Goal: Task Accomplishment & Management: Use online tool/utility

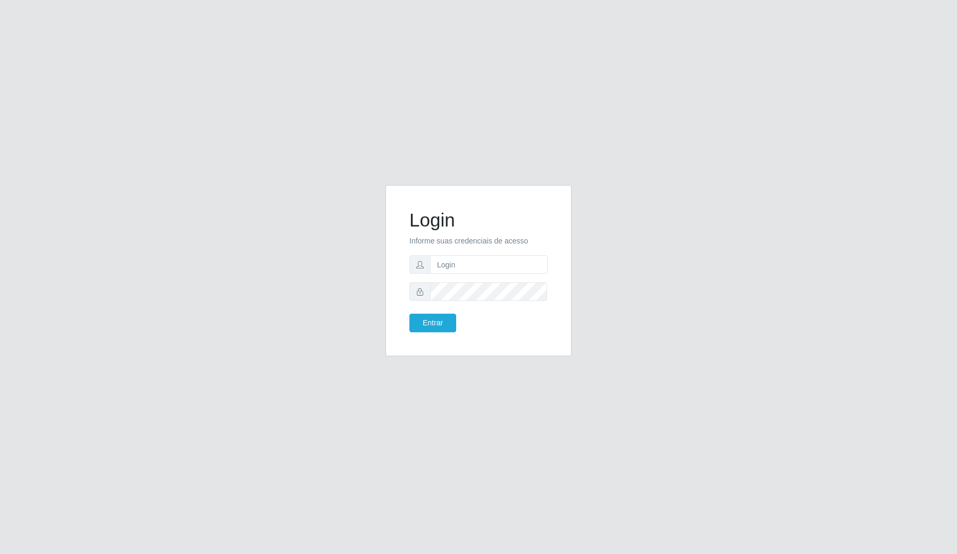
click at [463, 251] on form "Login Informe suas credenciais de acesso Entrar" at bounding box center [478, 270] width 138 height 123
click at [465, 271] on input "text" at bounding box center [488, 264] width 117 height 19
click at [460, 262] on input "text" at bounding box center [488, 264] width 117 height 19
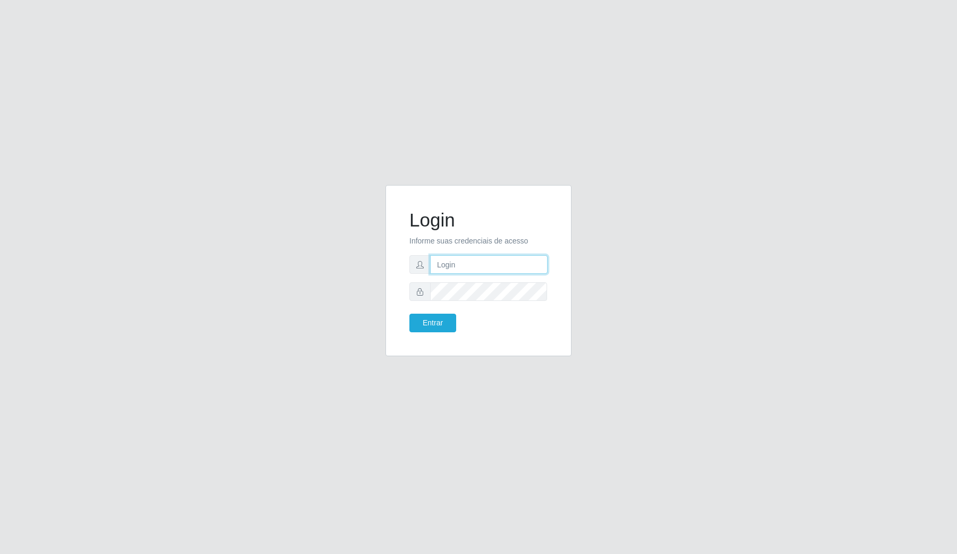
click at [460, 262] on input "text" at bounding box center [488, 264] width 117 height 19
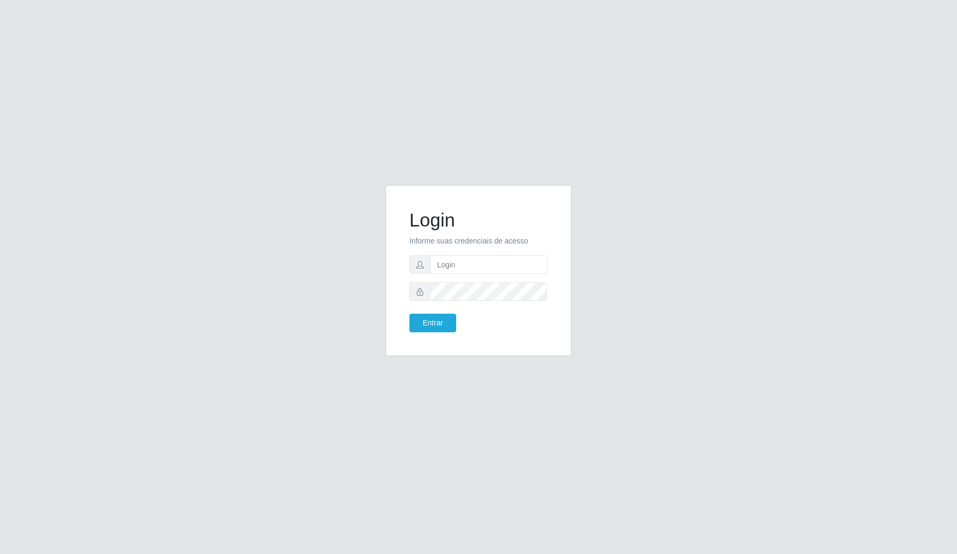
click at [437, 312] on form "Login Informe suas credenciais de acesso Entrar" at bounding box center [478, 270] width 138 height 123
drag, startPoint x: 437, startPoint y: 312, endPoint x: 437, endPoint y: 330, distance: 18.6
click at [437, 317] on form "Login Informe suas credenciais de acesso Entrar" at bounding box center [478, 270] width 138 height 123
click at [437, 330] on button "Entrar" at bounding box center [432, 323] width 47 height 19
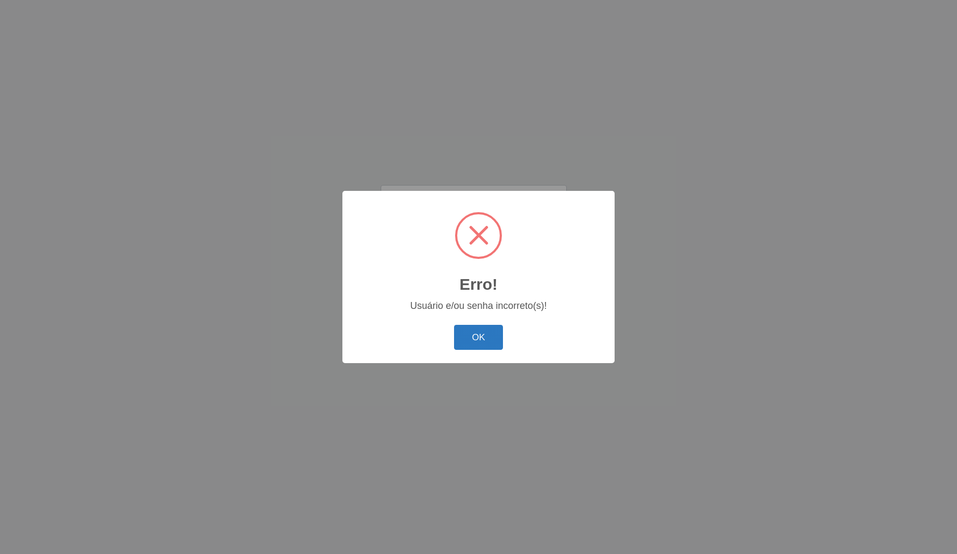
click at [489, 336] on button "OK" at bounding box center [478, 337] width 49 height 25
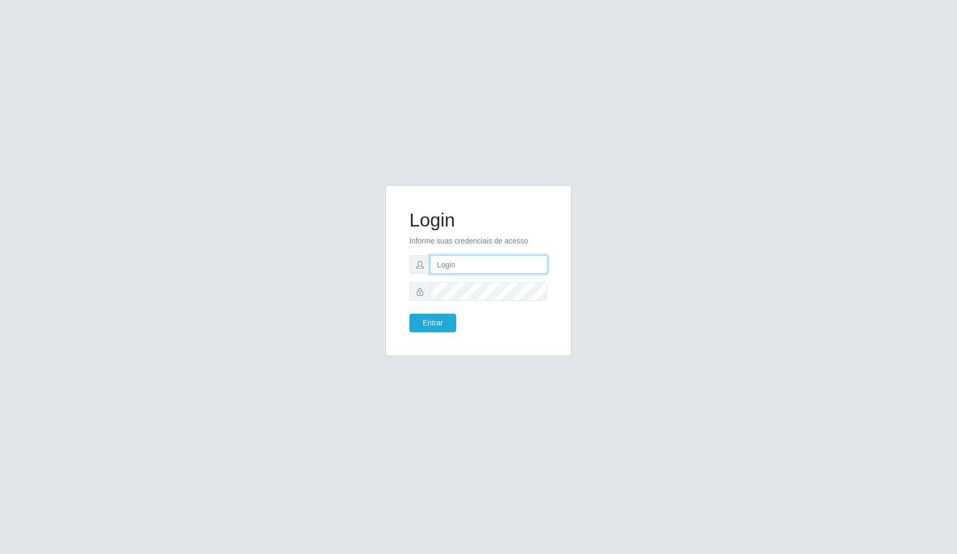
click at [489, 262] on input "text" at bounding box center [488, 264] width 117 height 19
click at [474, 259] on input "text" at bounding box center [488, 264] width 117 height 19
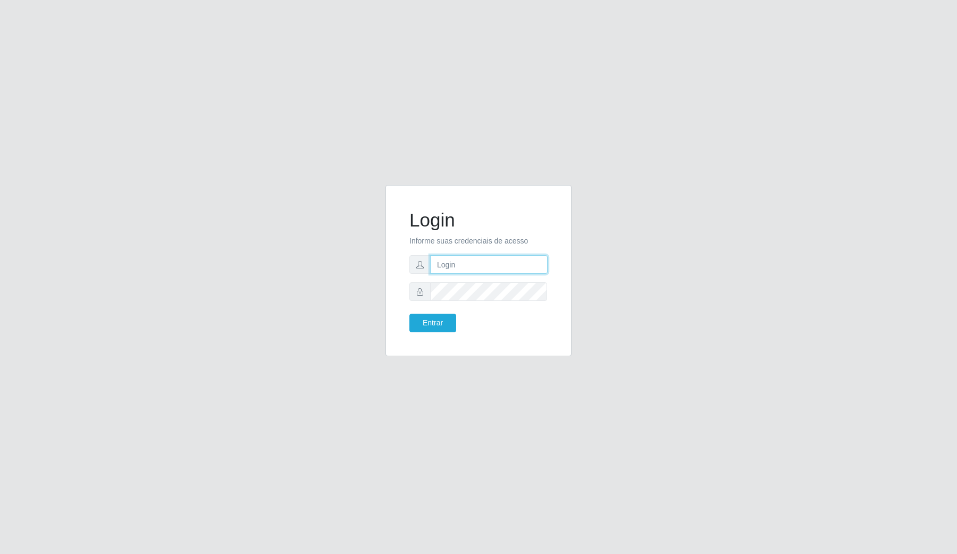
click at [474, 259] on input "text" at bounding box center [488, 264] width 117 height 19
click at [409, 314] on button "Entrar" at bounding box center [432, 323] width 47 height 19
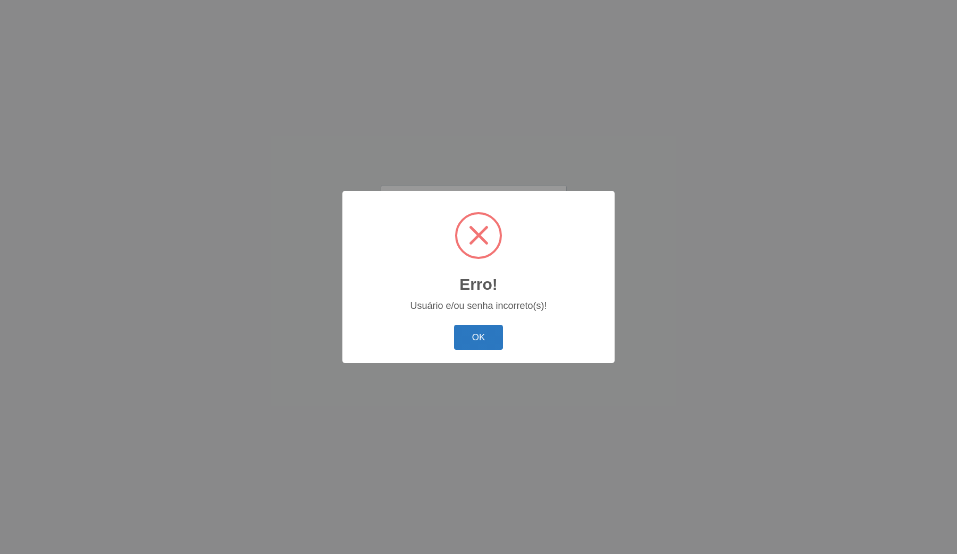
click at [482, 342] on button "OK" at bounding box center [478, 337] width 49 height 25
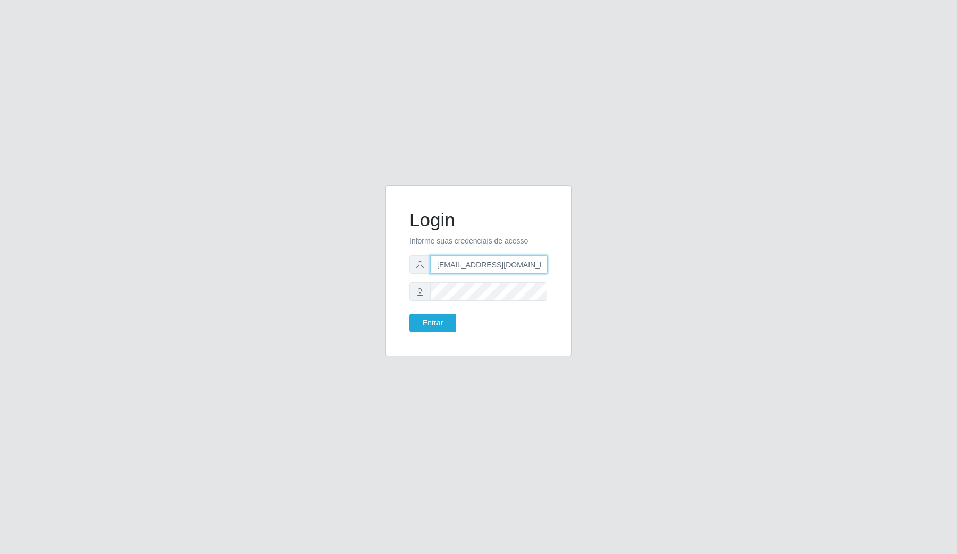
click at [501, 265] on input "[EMAIL_ADDRESS][DOMAIN_NAME]" at bounding box center [488, 264] width 117 height 19
type input "[EMAIL_ADDRESS][DOMAIN_NAME]"
click at [449, 317] on button "Entrar" at bounding box center [432, 323] width 47 height 19
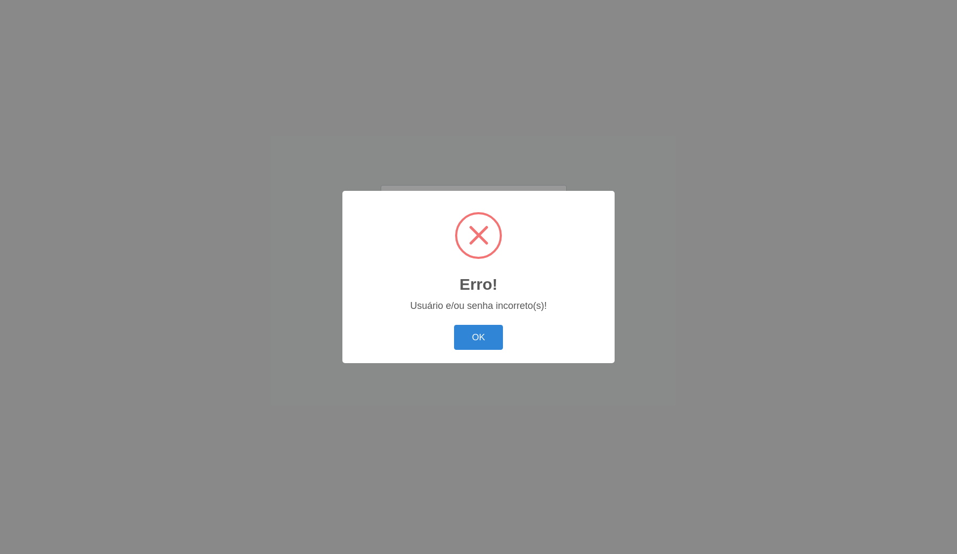
click at [456, 324] on div "OK Cancel" at bounding box center [478, 337] width 251 height 30
click at [463, 328] on button "OK" at bounding box center [478, 337] width 49 height 25
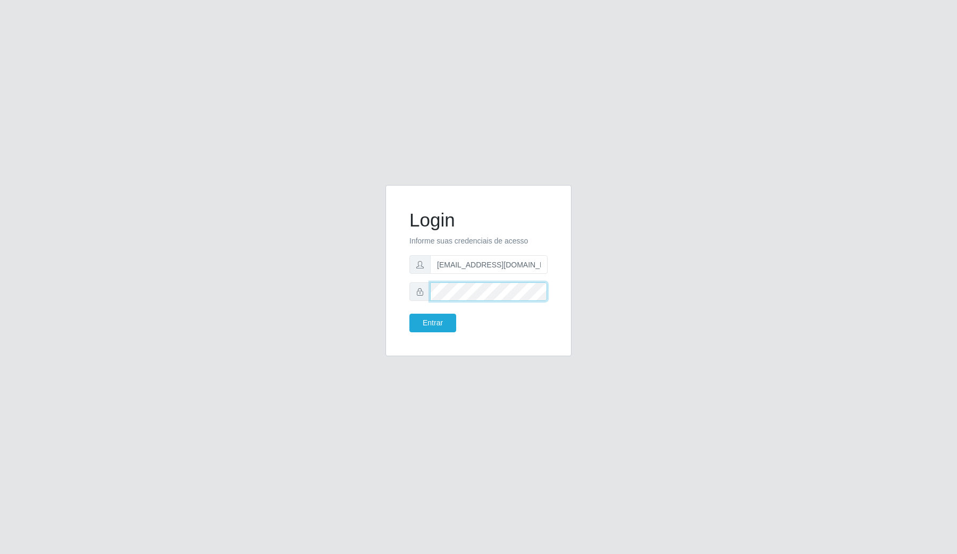
click at [409, 314] on button "Entrar" at bounding box center [432, 323] width 47 height 19
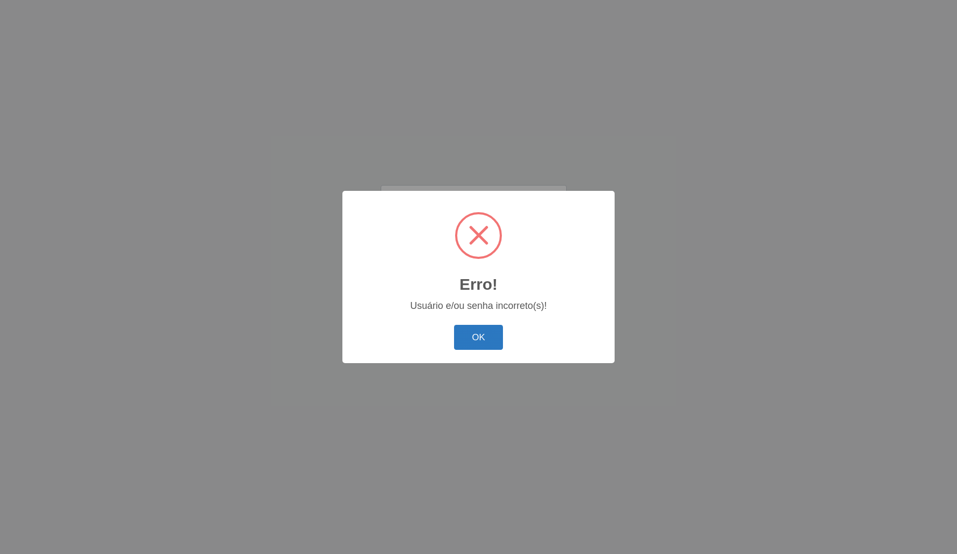
click at [487, 343] on button "OK" at bounding box center [478, 337] width 49 height 25
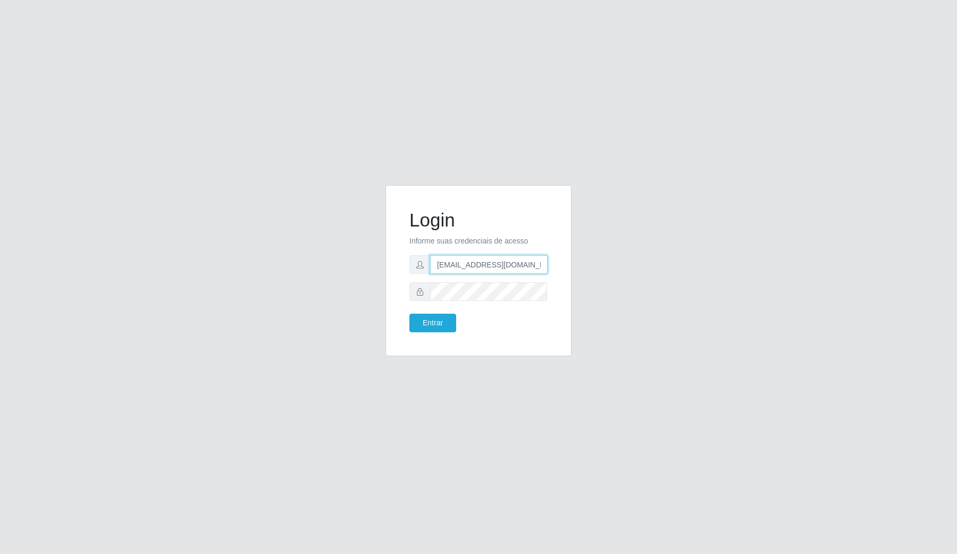
click at [536, 268] on input "[EMAIL_ADDRESS][DOMAIN_NAME]" at bounding box center [488, 264] width 117 height 19
click at [533, 259] on input "[EMAIL_ADDRESS][DOMAIN_NAME]" at bounding box center [488, 264] width 117 height 19
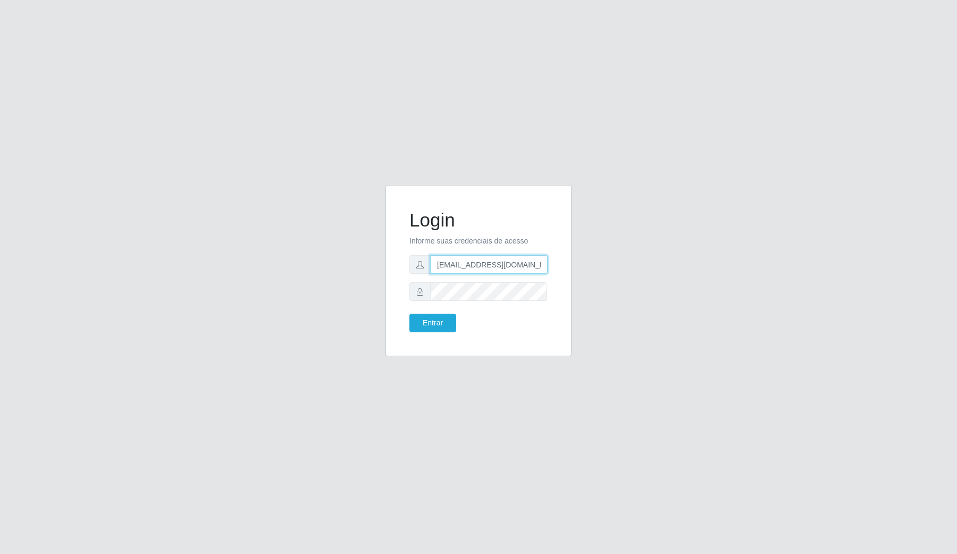
click at [533, 259] on input "[EMAIL_ADDRESS][DOMAIN_NAME]" at bounding box center [488, 264] width 117 height 19
paste input "[PERSON_NAME][EMAIL_ADDRESS][PERSON_NAME][DOMAIN_NAME]"
type input "[PERSON_NAME][EMAIL_ADDRESS][PERSON_NAME][DOMAIN_NAME]"
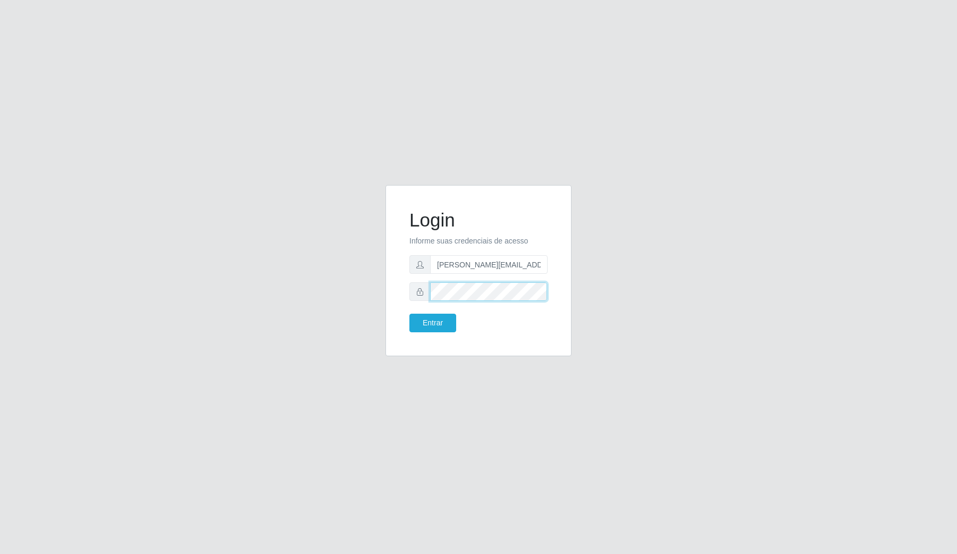
click at [409, 314] on button "Entrar" at bounding box center [432, 323] width 47 height 19
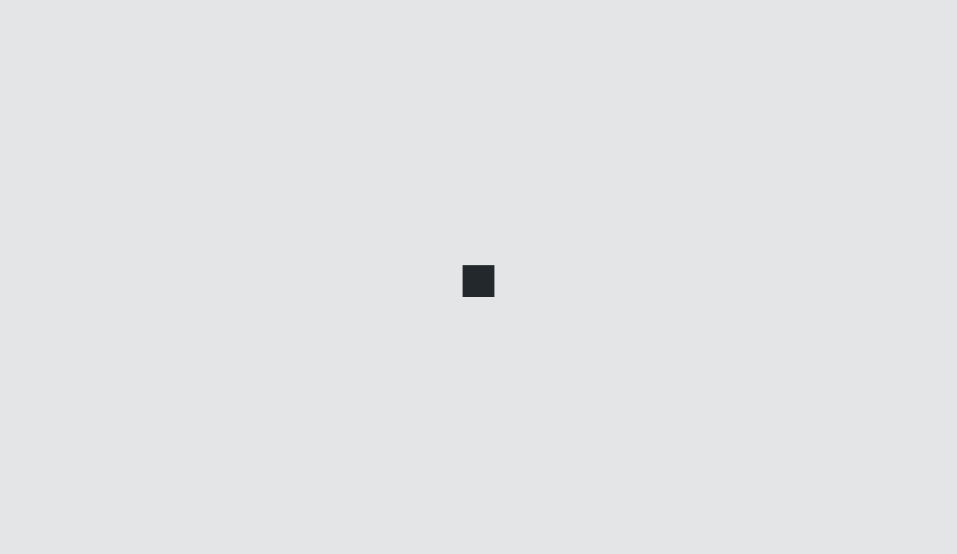
click at [444, 326] on div at bounding box center [478, 277] width 957 height 554
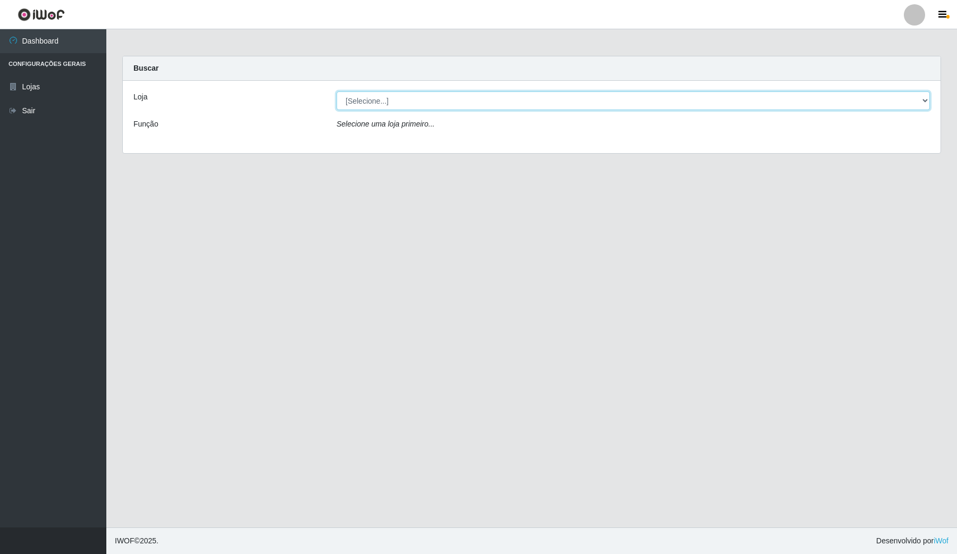
click at [880, 92] on select "[Selecione...] Rede Compras Supermercados - LOJA 4" at bounding box center [632, 100] width 593 height 19
click at [336, 91] on select "[Selecione...] Rede Compras Supermercados - LOJA 4" at bounding box center [632, 100] width 593 height 19
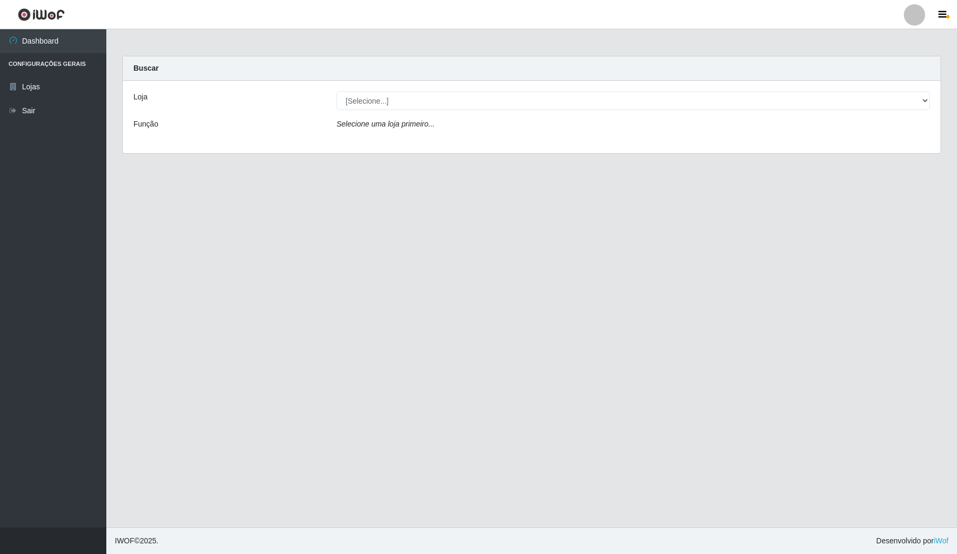
click at [854, 116] on div "Loja [Selecione...] Rede Compras Supermercados - LOJA 4 Função Selecione [PERSO…" at bounding box center [532, 117] width 818 height 72
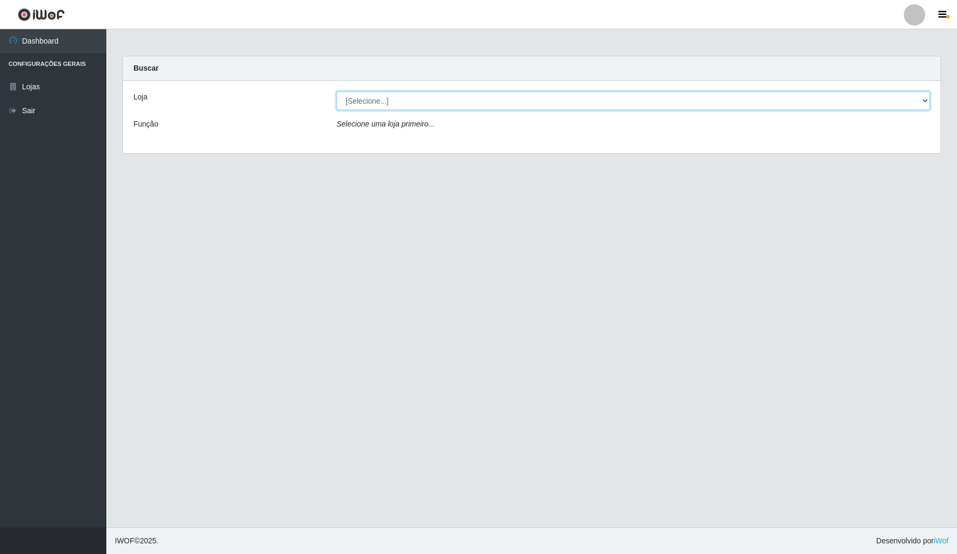
click at [855, 98] on select "[Selecione...] Rede Compras Supermercados - LOJA 4" at bounding box center [632, 100] width 593 height 19
select select "159"
click at [336, 91] on select "[Selecione...] Rede Compras Supermercados - LOJA 4" at bounding box center [632, 100] width 593 height 19
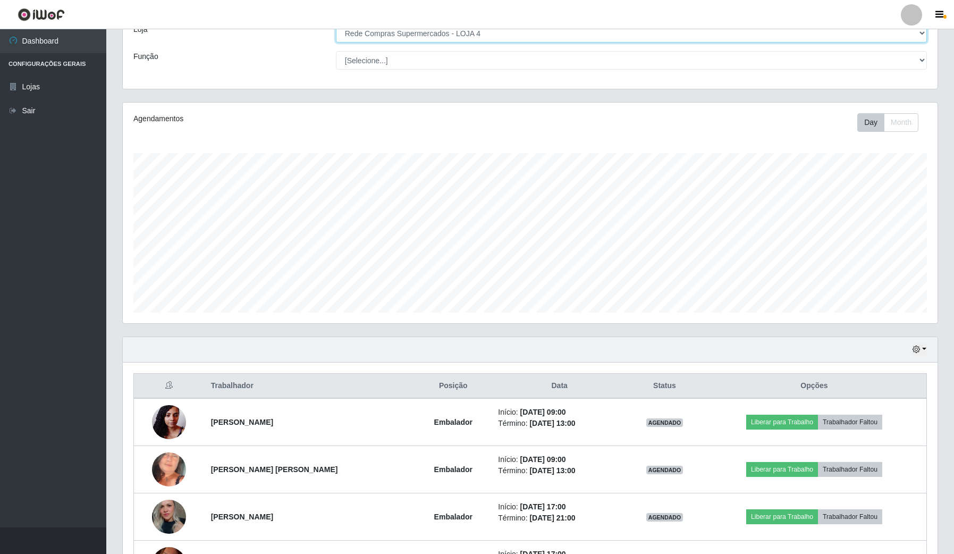
scroll to position [133, 0]
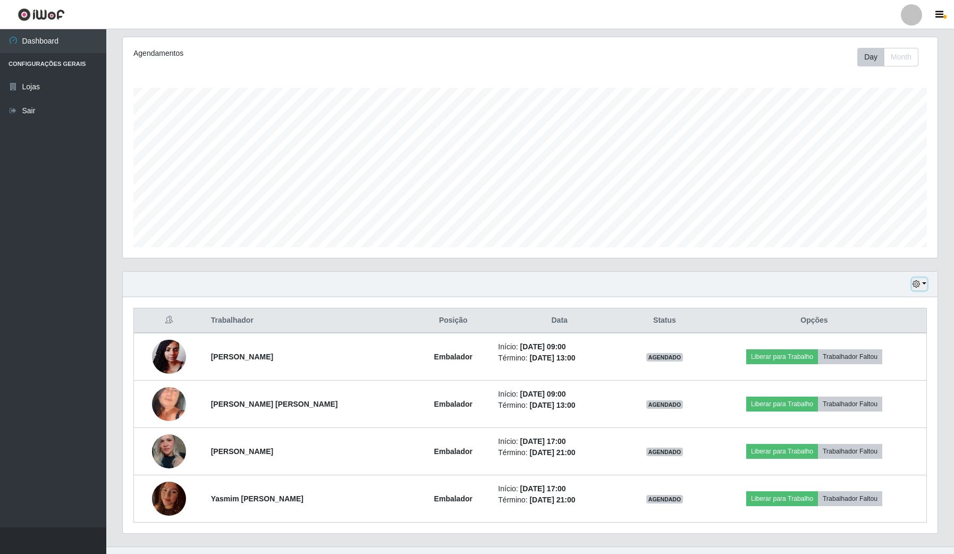
click at [920, 285] on icon "button" at bounding box center [916, 283] width 7 height 7
click at [879, 393] on button "Não encerrados" at bounding box center [884, 393] width 84 height 22
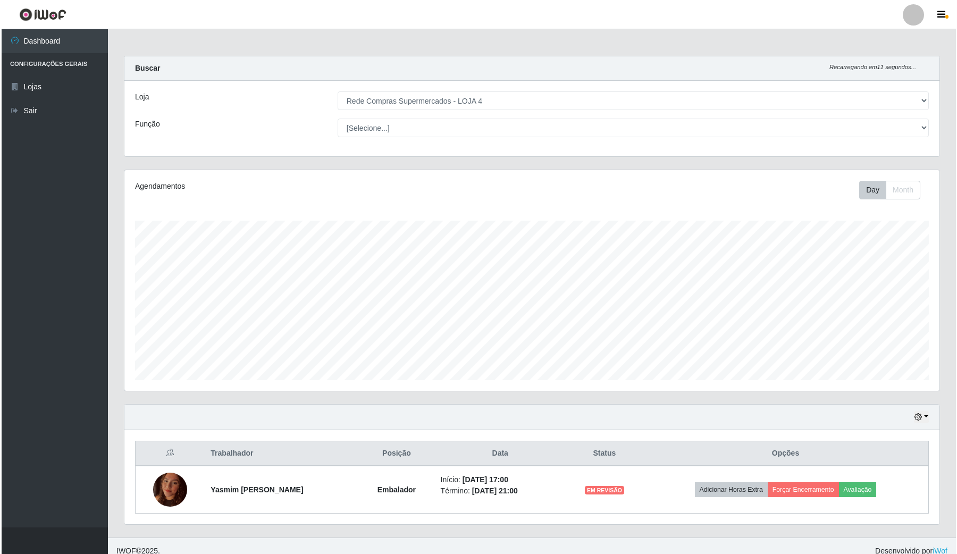
scroll to position [11, 0]
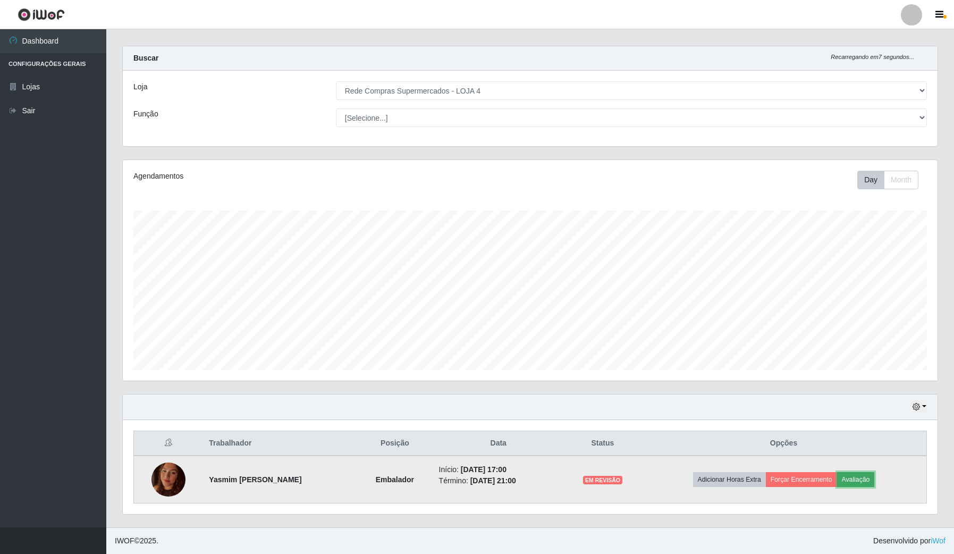
click at [868, 477] on button "Avaliação" at bounding box center [856, 479] width 38 height 15
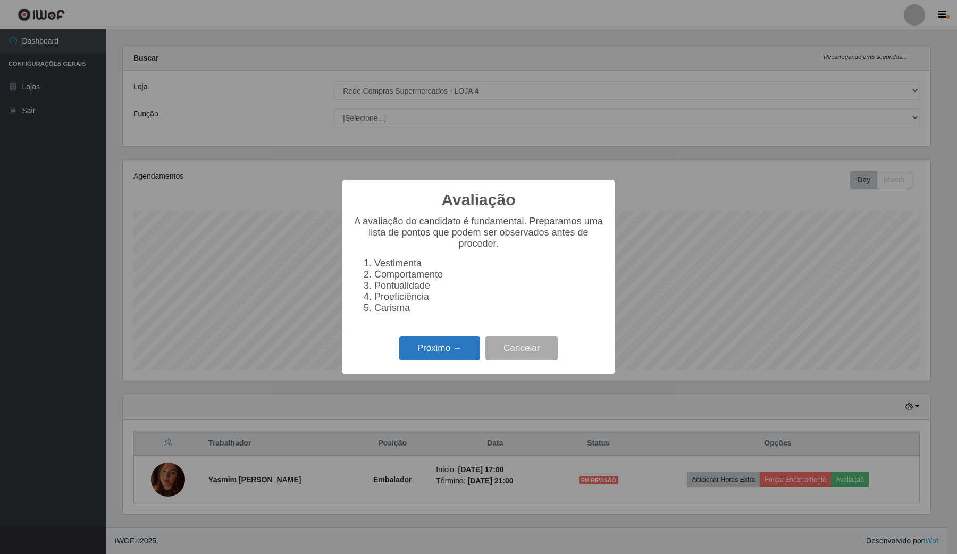
click at [444, 351] on button "Próximo →" at bounding box center [439, 348] width 81 height 25
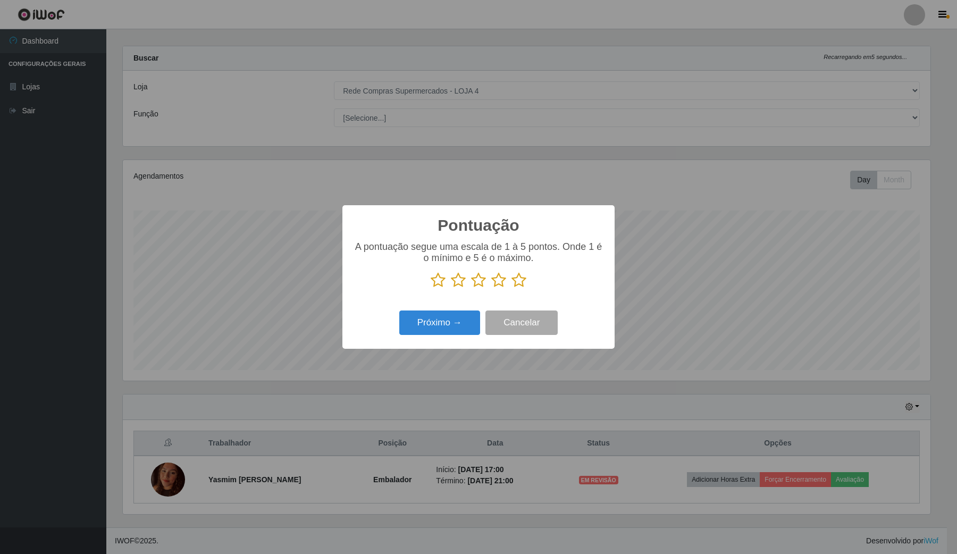
scroll to position [531371, 530784]
click at [517, 283] on icon at bounding box center [518, 280] width 15 height 16
click at [511, 288] on input "radio" at bounding box center [511, 288] width 0 height 0
click at [452, 323] on button "Próximo →" at bounding box center [439, 322] width 81 height 25
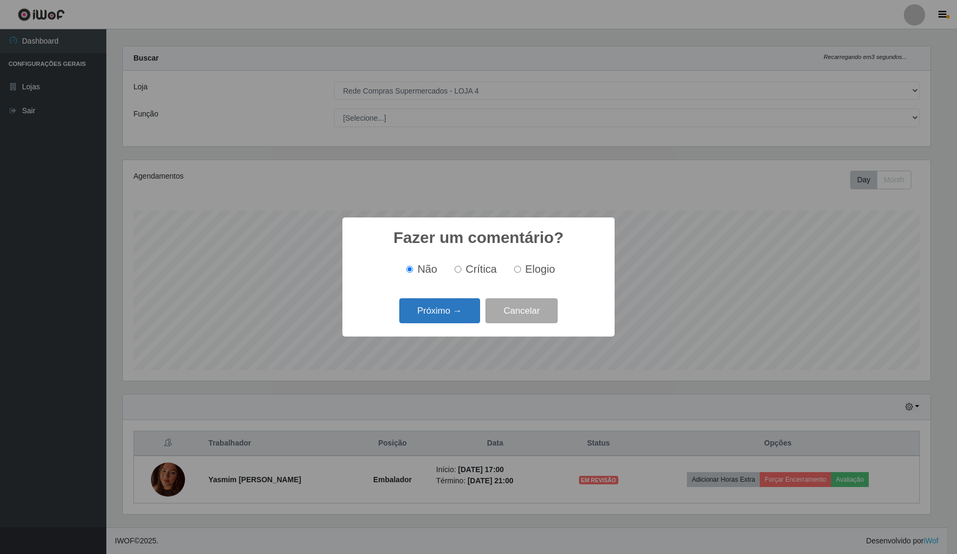
click at [458, 317] on button "Próximo →" at bounding box center [439, 310] width 81 height 25
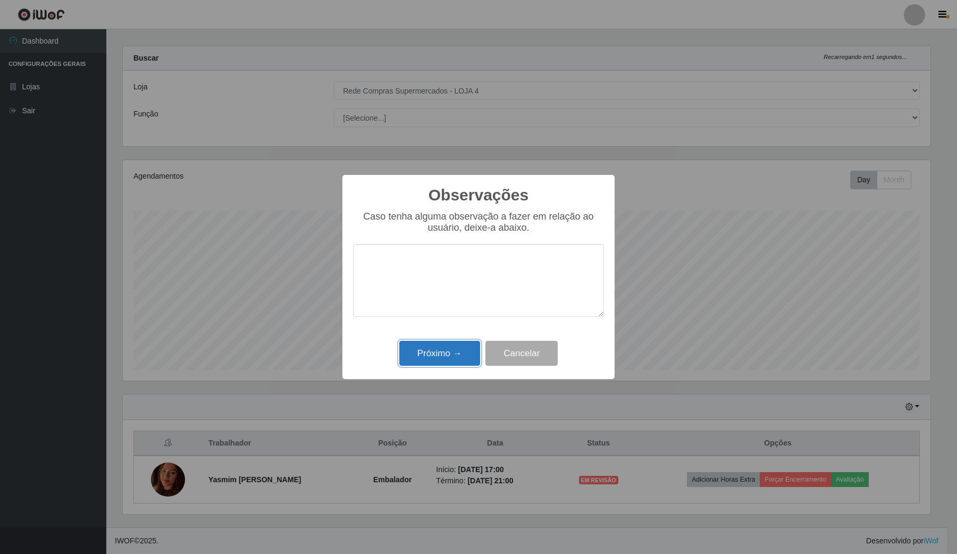
click at [458, 362] on button "Próximo →" at bounding box center [439, 353] width 81 height 25
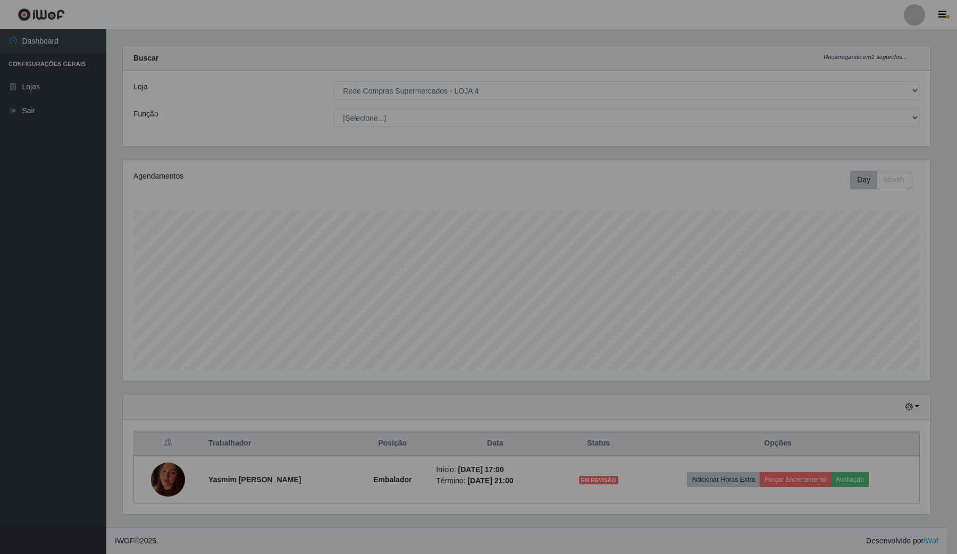
scroll to position [221, 814]
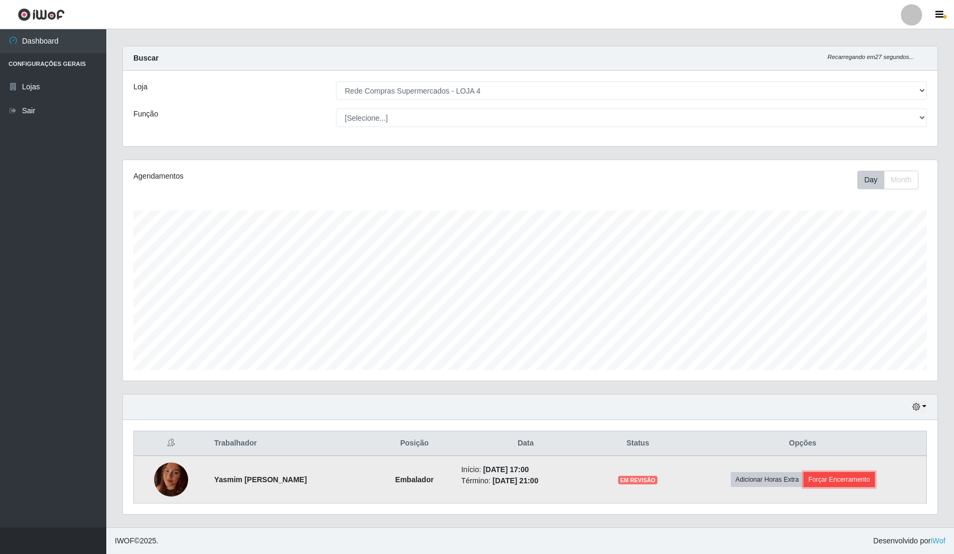
click at [852, 477] on button "Forçar Encerramento" at bounding box center [839, 479] width 71 height 15
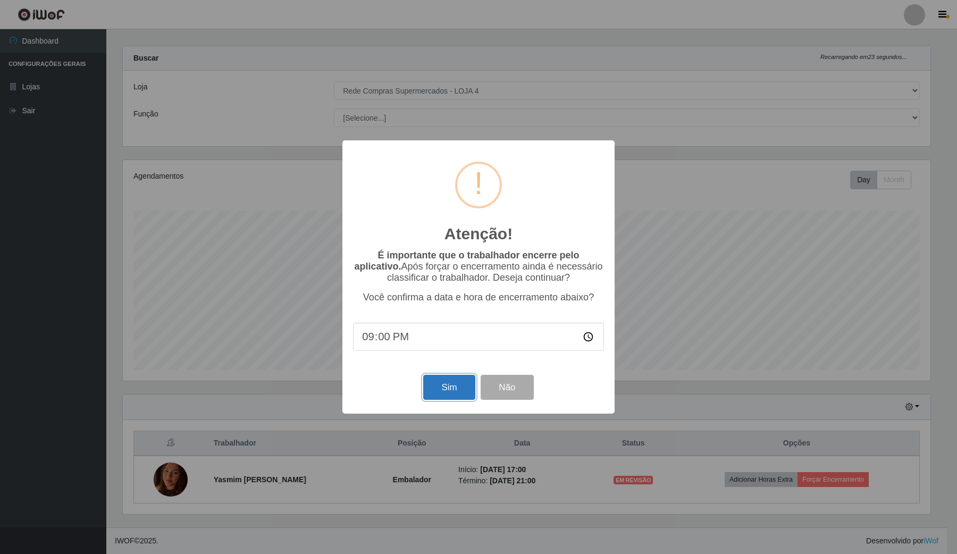
click at [448, 387] on button "Sim" at bounding box center [449, 387] width 52 height 25
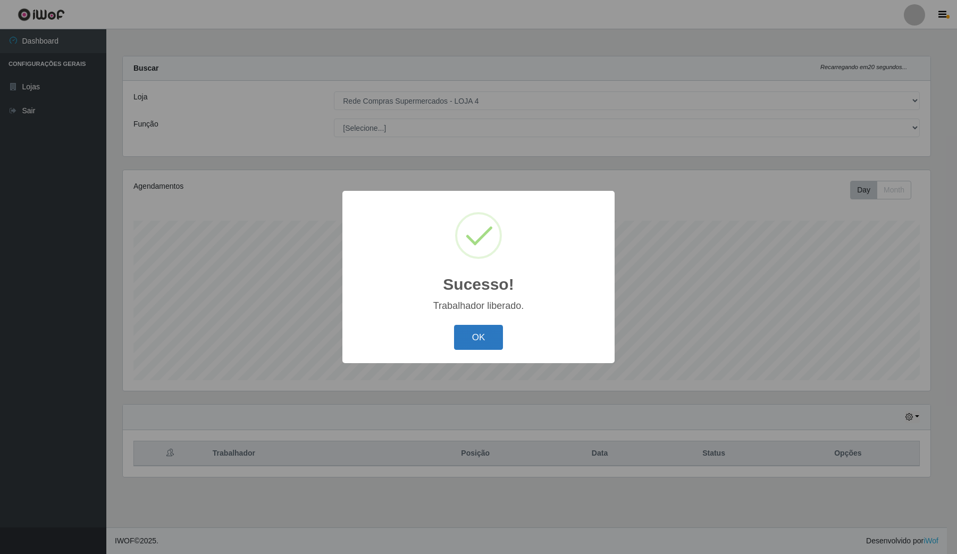
click at [494, 340] on button "OK" at bounding box center [478, 337] width 49 height 25
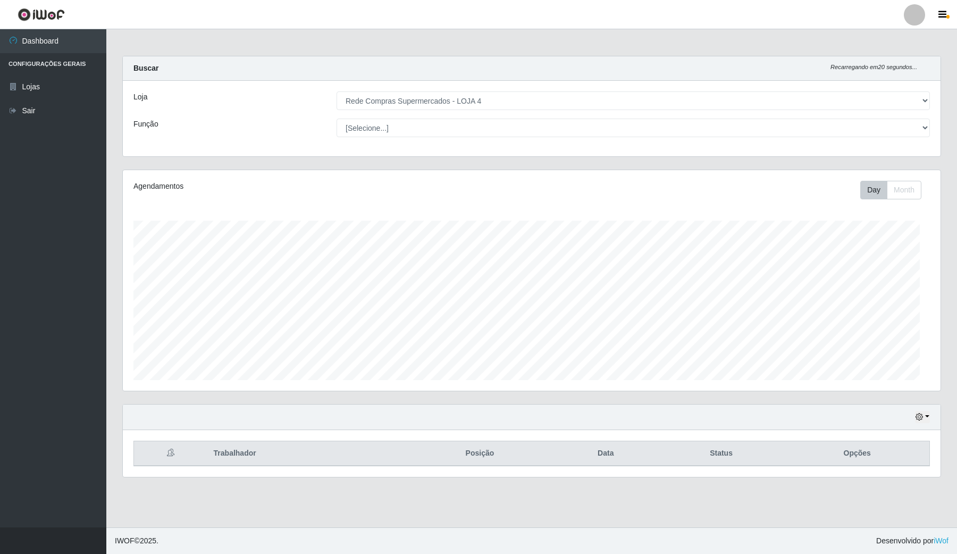
scroll to position [221, 817]
click at [919, 417] on icon "button" at bounding box center [918, 416] width 7 height 7
click at [862, 368] on button "1 Semana" at bounding box center [887, 377] width 84 height 22
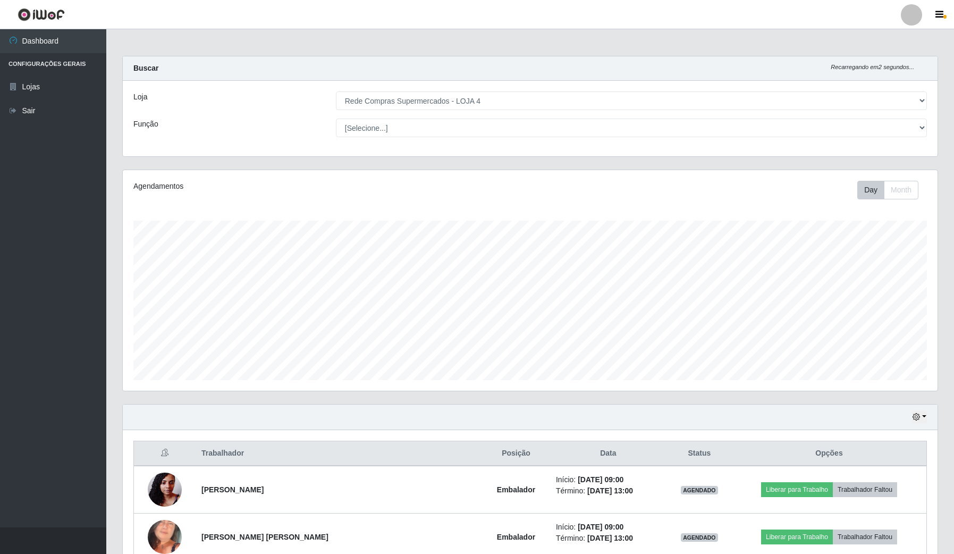
click at [938, 226] on div "Agendamentos Day Month 16/09 Agendamentos 12" at bounding box center [530, 287] width 832 height 234
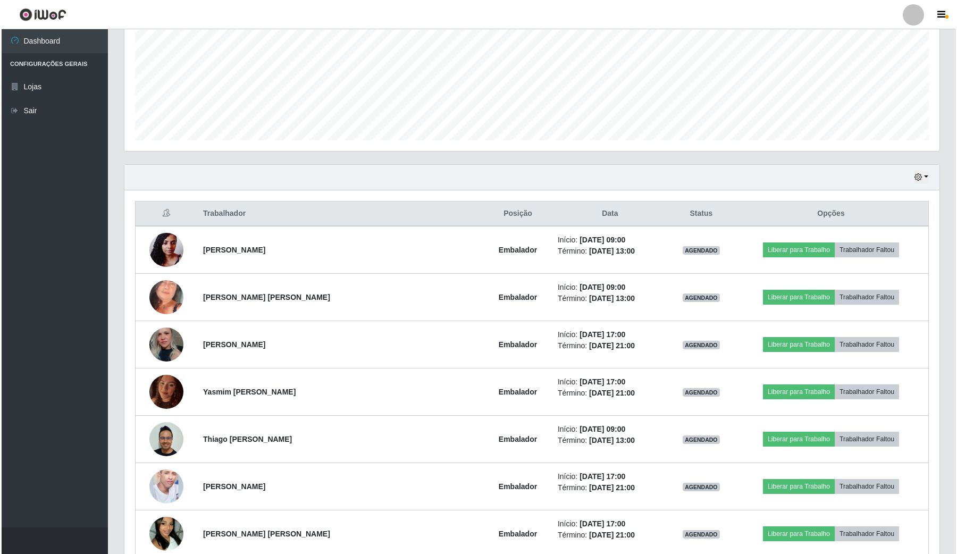
scroll to position [266, 0]
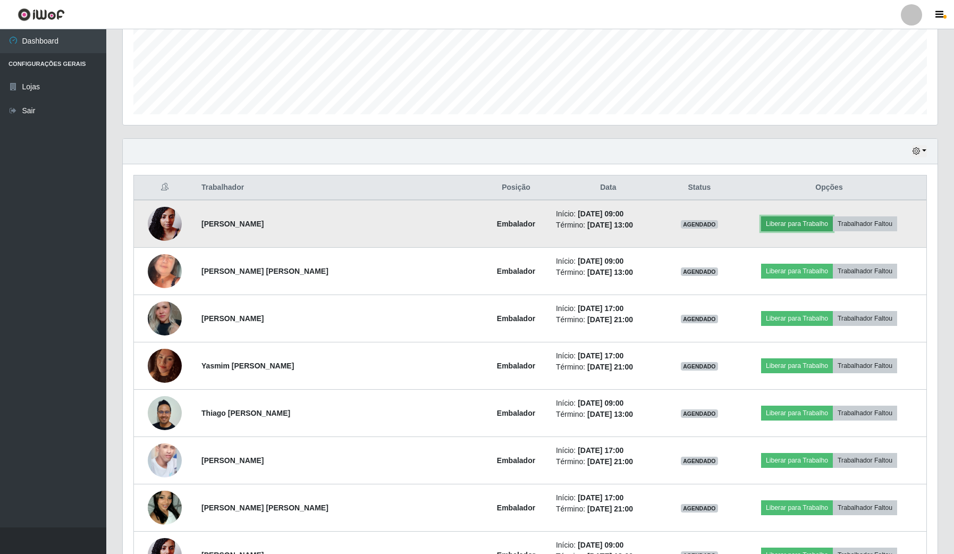
click at [761, 222] on button "Liberar para Trabalho" at bounding box center [797, 223] width 72 height 15
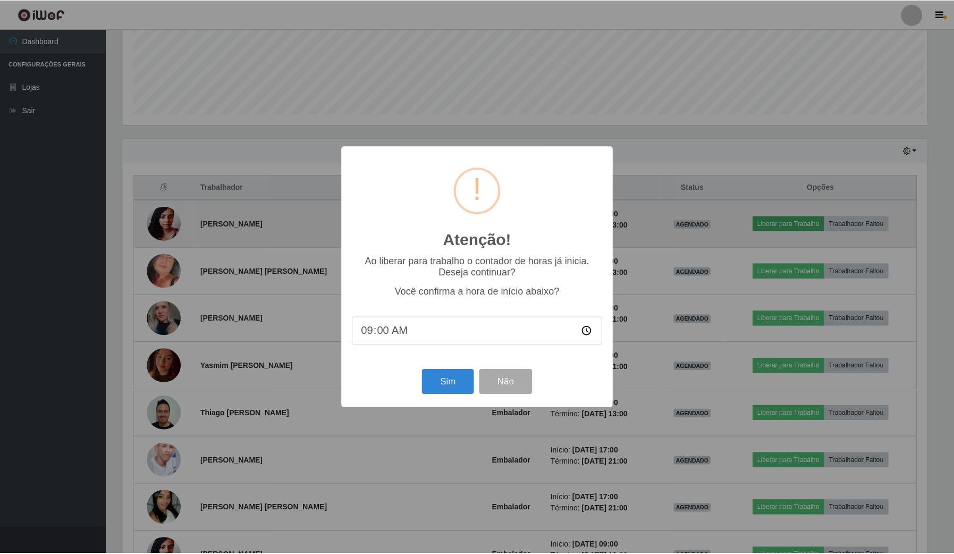
scroll to position [221, 807]
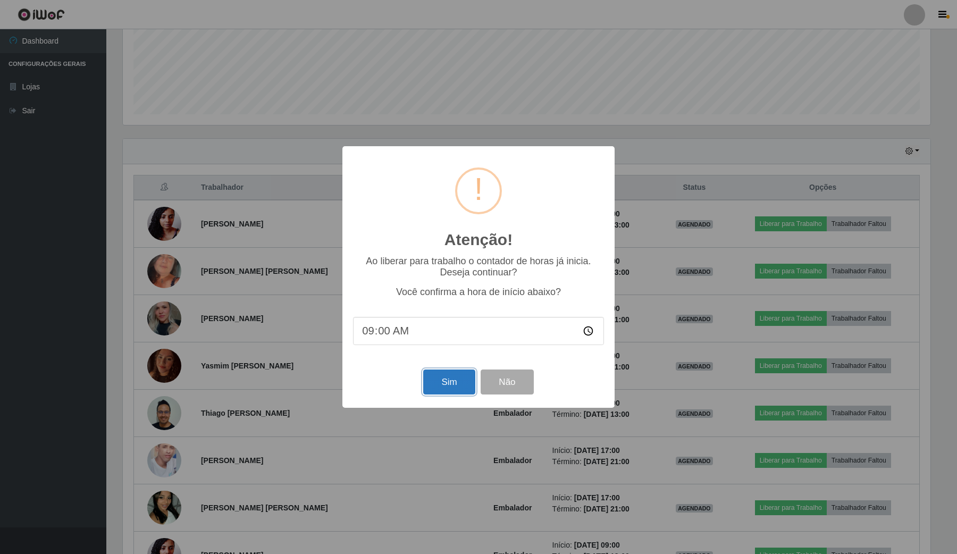
click at [463, 390] on button "Sim" at bounding box center [449, 381] width 52 height 25
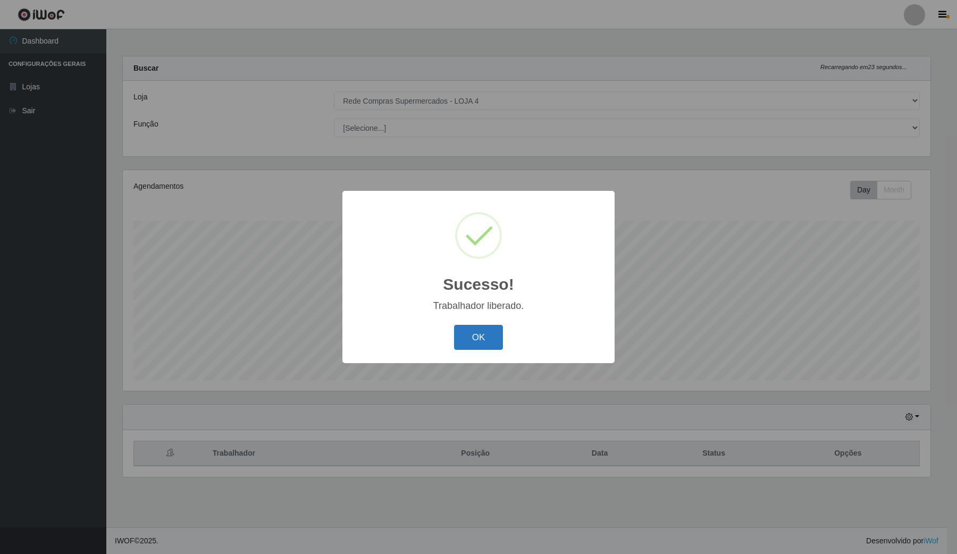
click at [486, 338] on button "OK" at bounding box center [478, 337] width 49 height 25
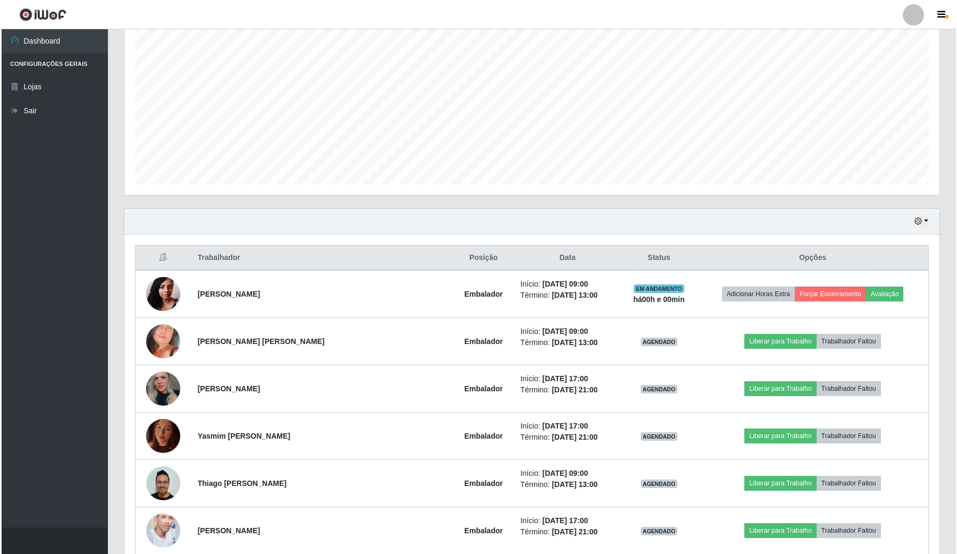
scroll to position [199, 0]
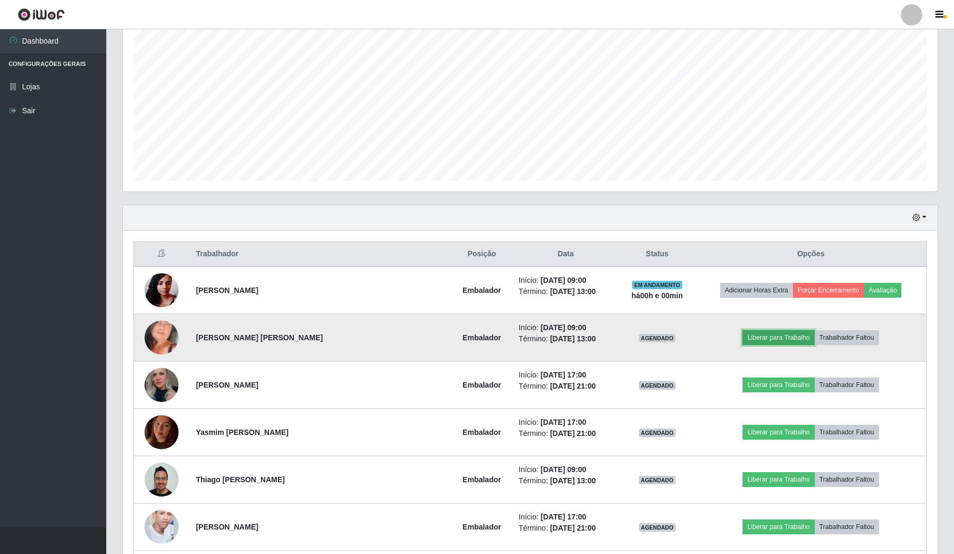
click at [775, 341] on button "Liberar para Trabalho" at bounding box center [779, 337] width 72 height 15
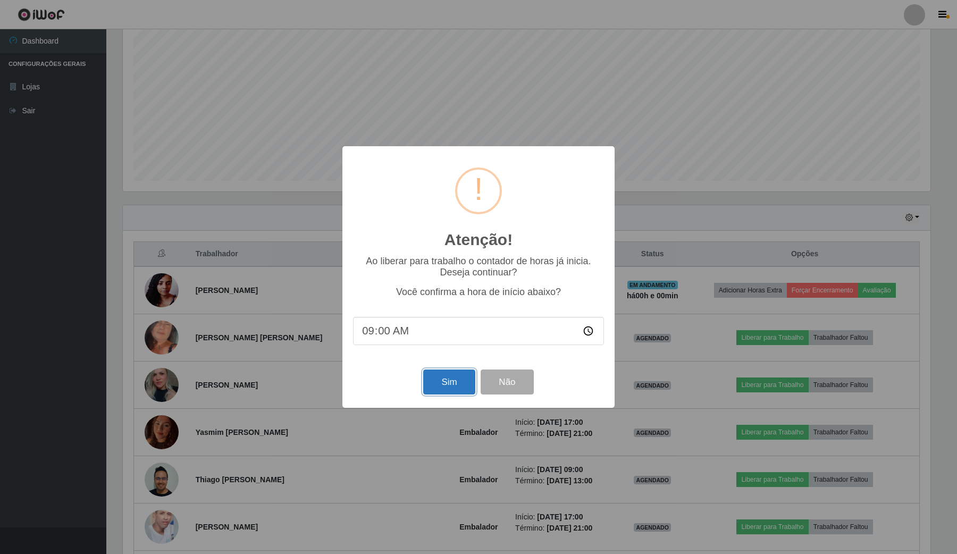
click at [445, 376] on button "Sim" at bounding box center [449, 381] width 52 height 25
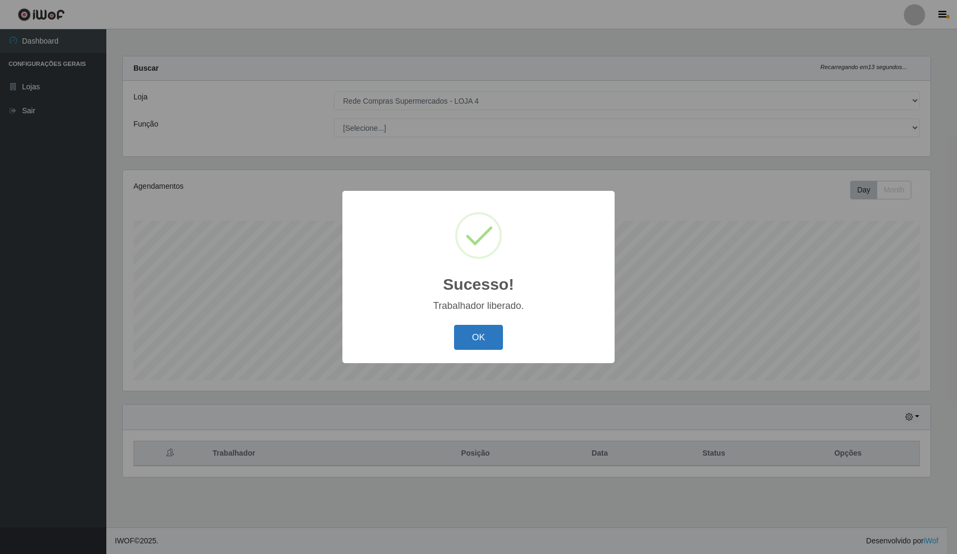
click at [482, 327] on button "OK" at bounding box center [478, 337] width 49 height 25
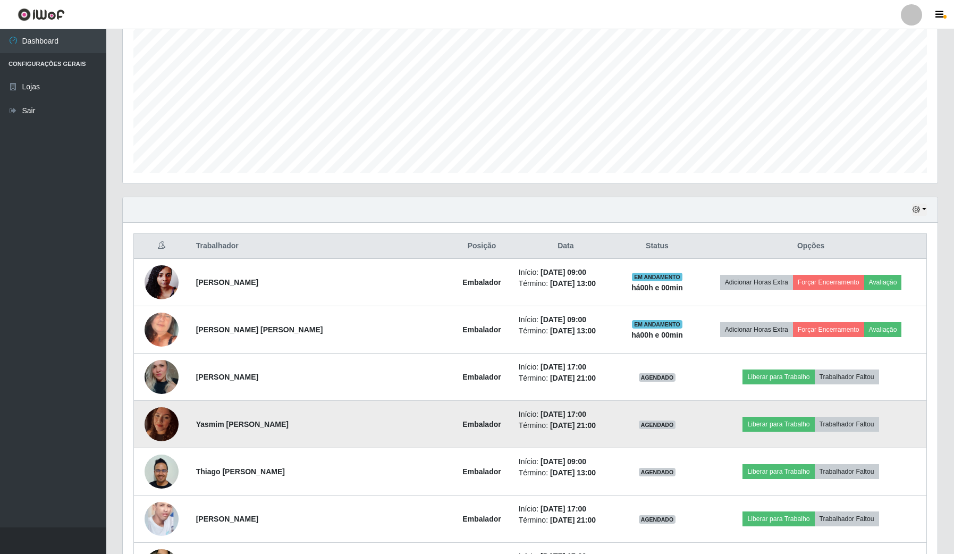
scroll to position [266, 0]
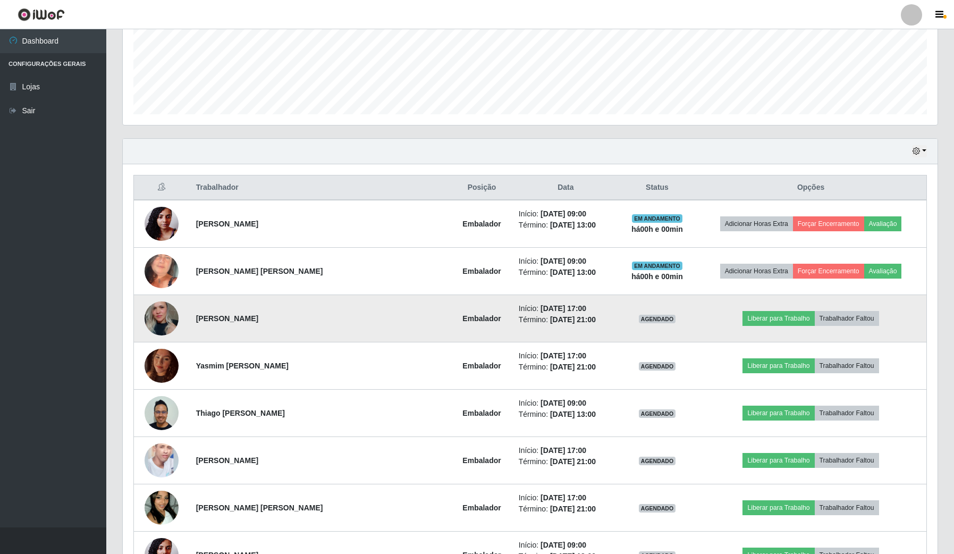
click at [168, 319] on img at bounding box center [162, 318] width 34 height 51
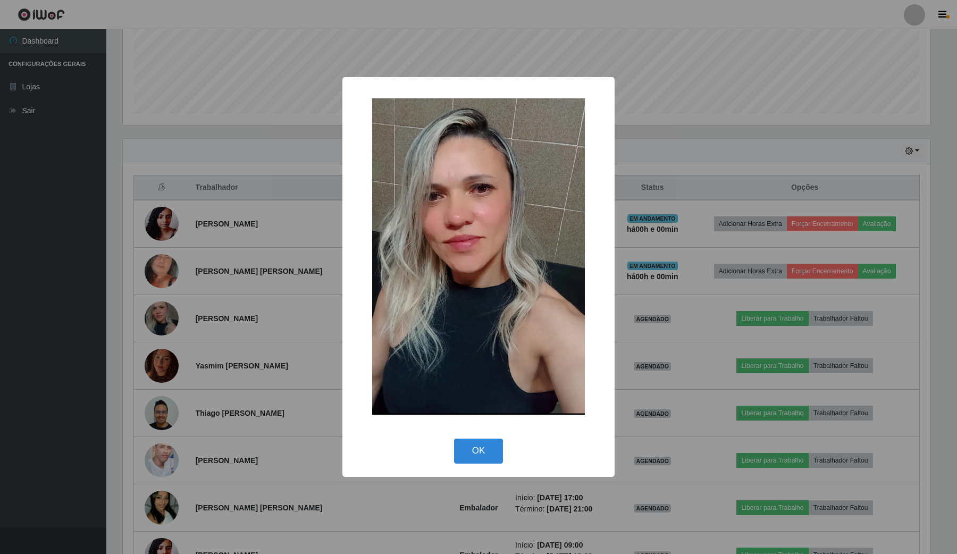
click at [286, 429] on div "× OK Cancel" at bounding box center [478, 277] width 957 height 554
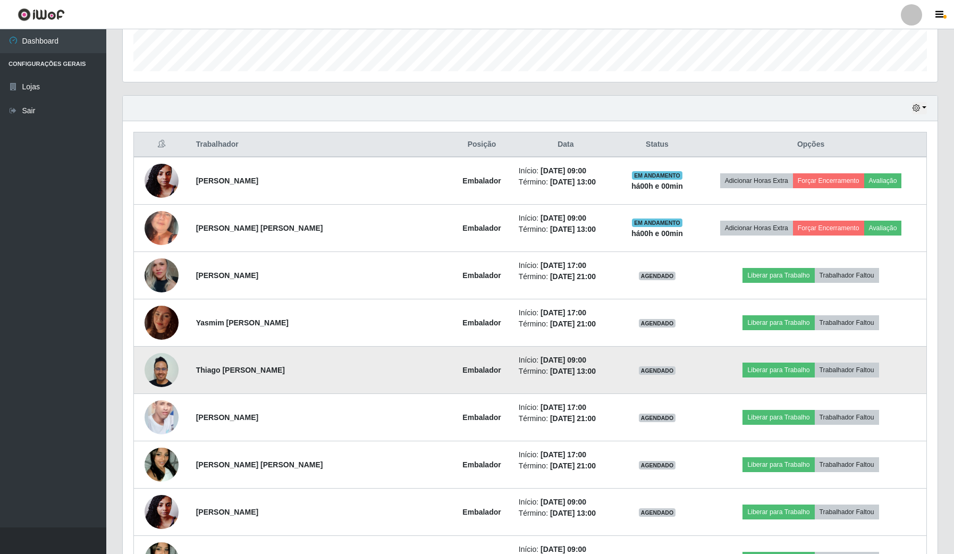
scroll to position [332, 0]
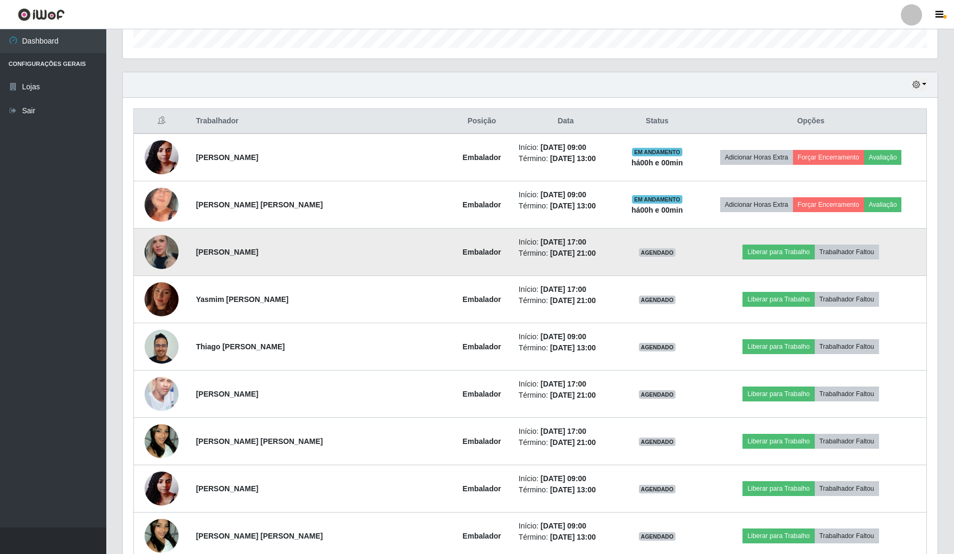
click at [169, 265] on img at bounding box center [162, 251] width 34 height 51
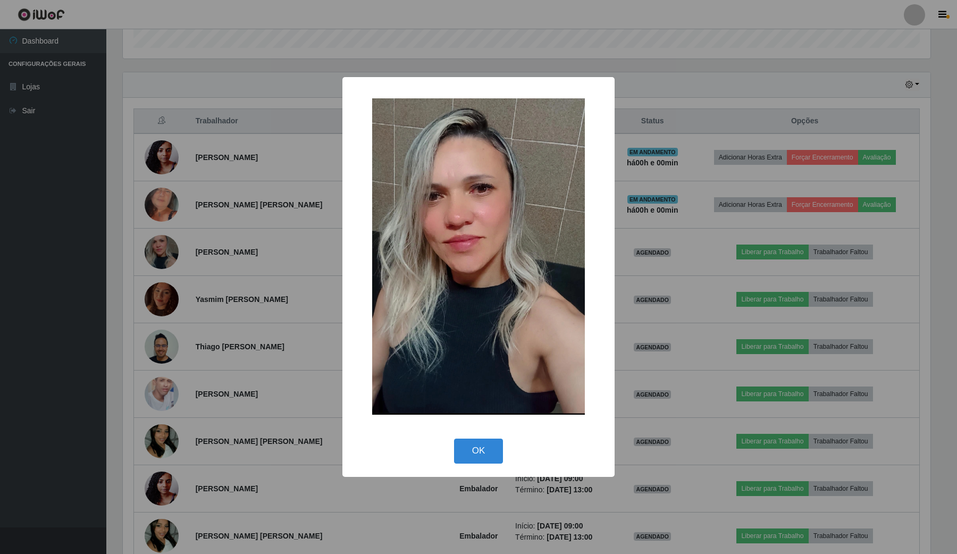
click at [169, 265] on div "× OK Cancel" at bounding box center [478, 277] width 957 height 554
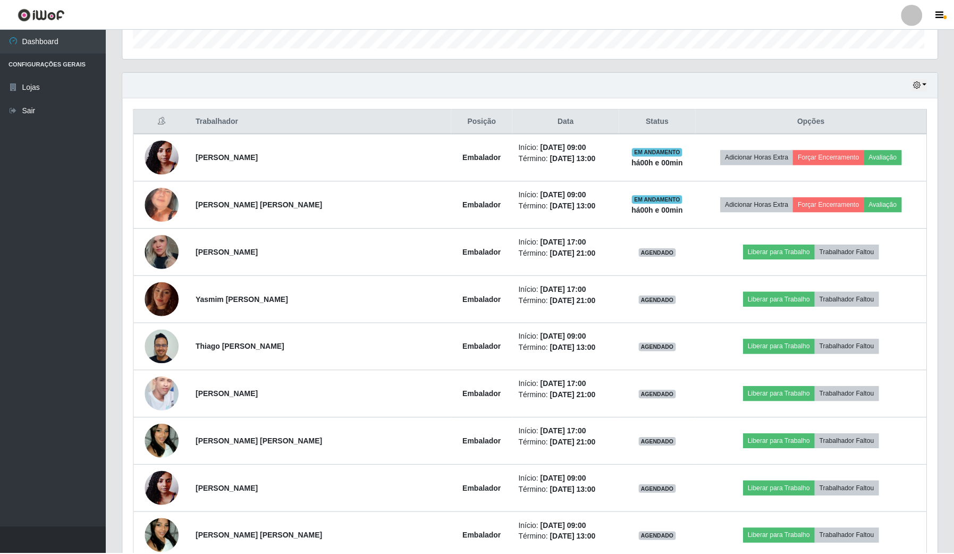
scroll to position [531371, 530777]
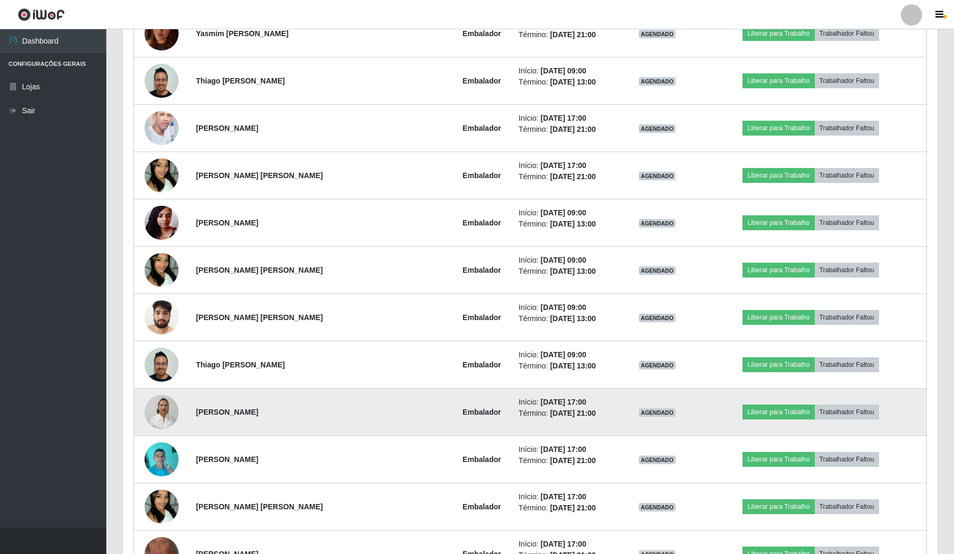
click at [166, 411] on img at bounding box center [162, 411] width 34 height 45
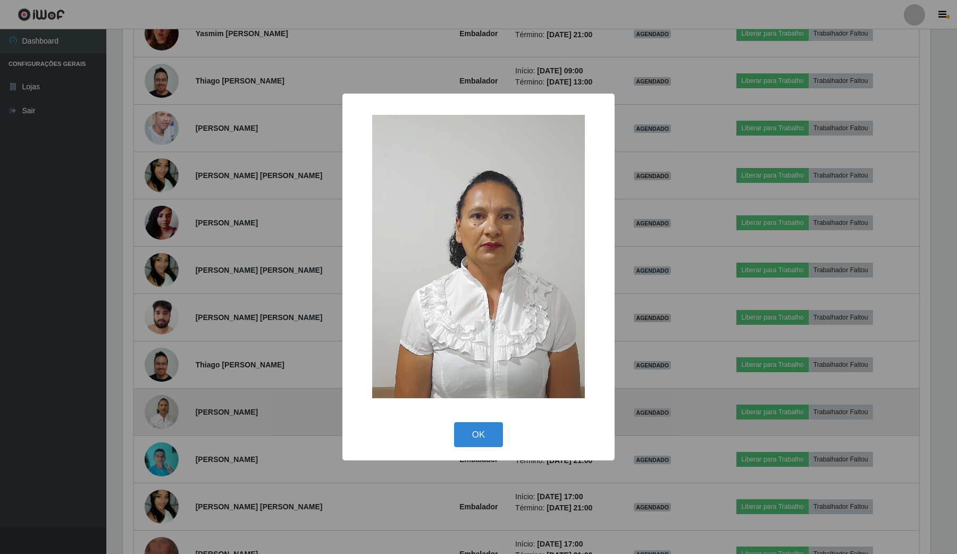
click at [166, 411] on div "× OK Cancel" at bounding box center [478, 277] width 957 height 554
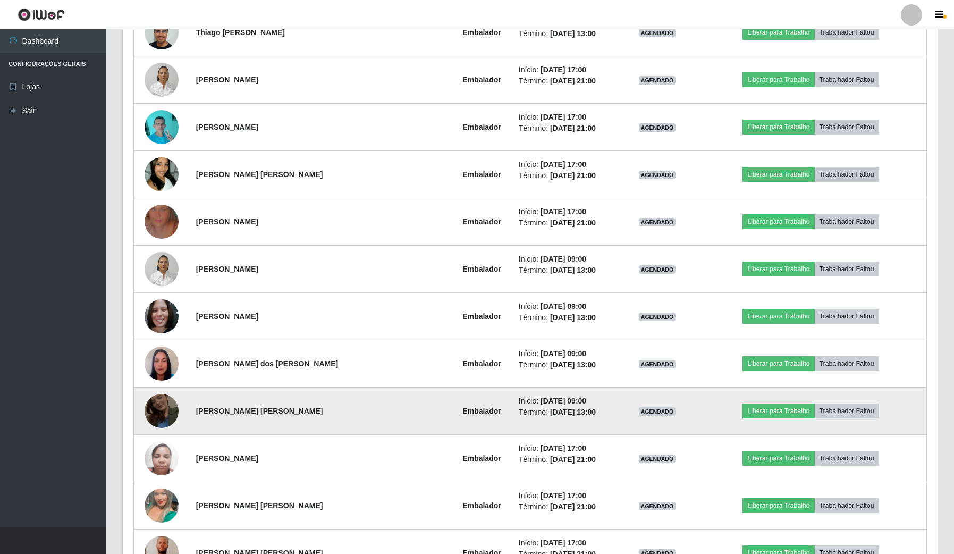
click at [164, 420] on img at bounding box center [162, 411] width 34 height 61
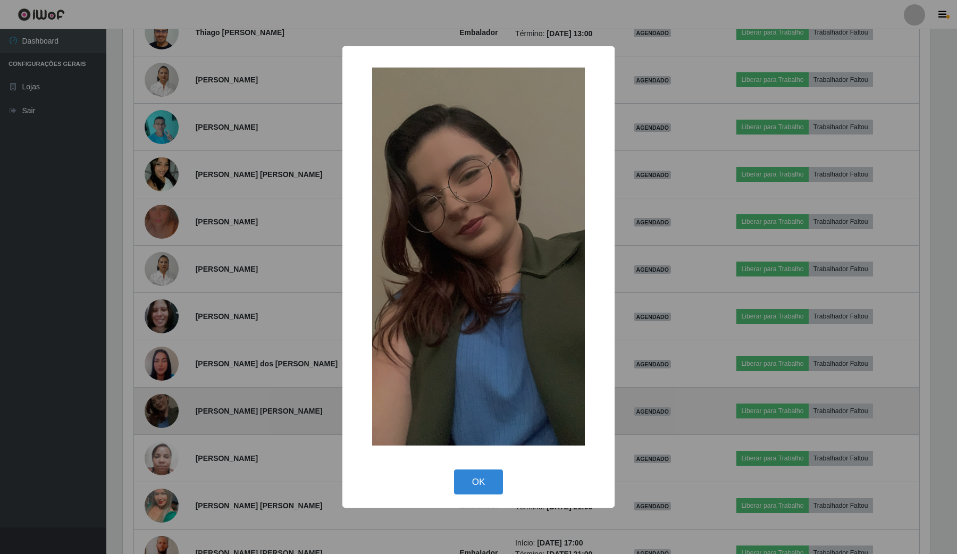
click at [164, 420] on div "× OK Cancel" at bounding box center [478, 277] width 957 height 554
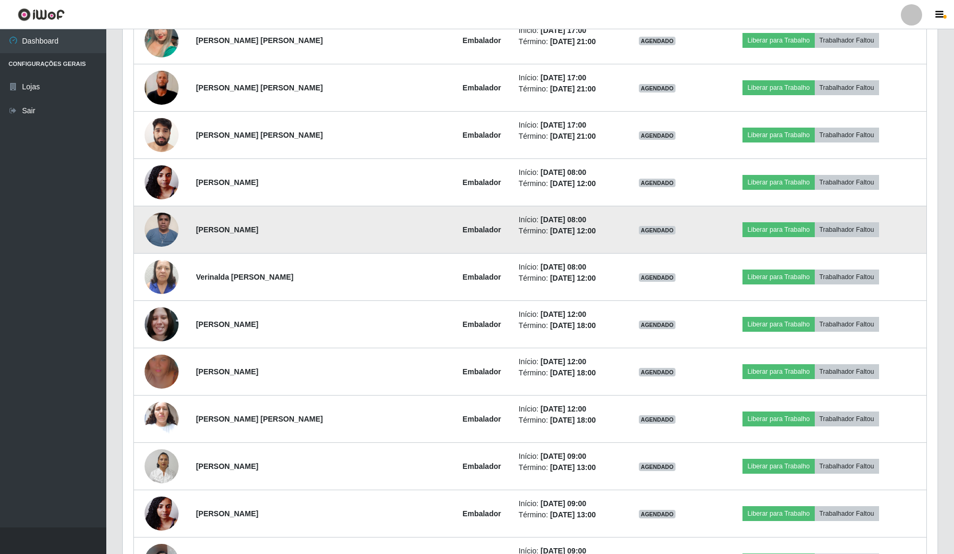
click at [173, 225] on img at bounding box center [162, 229] width 34 height 45
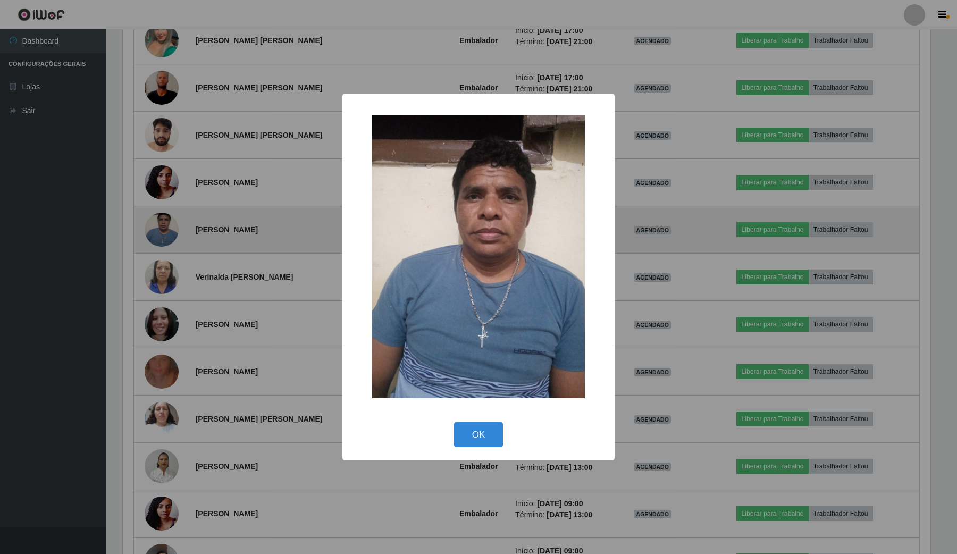
click at [173, 225] on div "× OK Cancel" at bounding box center [478, 277] width 957 height 554
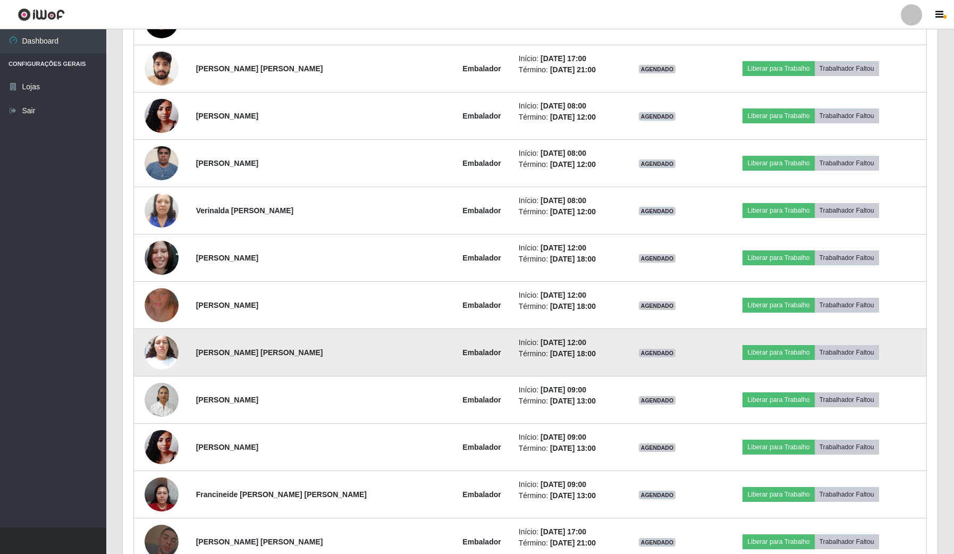
click at [155, 355] on img at bounding box center [162, 352] width 34 height 45
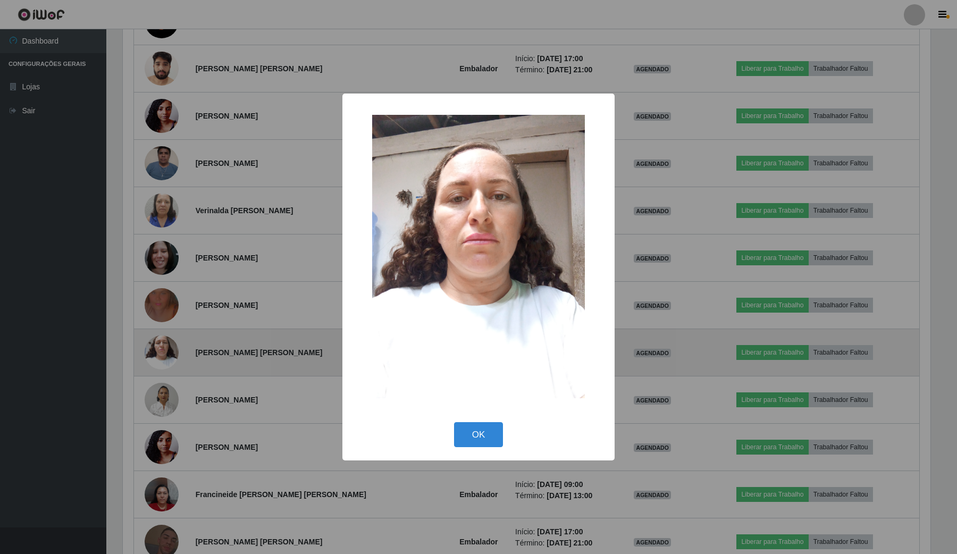
click at [155, 355] on div "× OK Cancel" at bounding box center [478, 277] width 957 height 554
